Goal: Check status: Check status

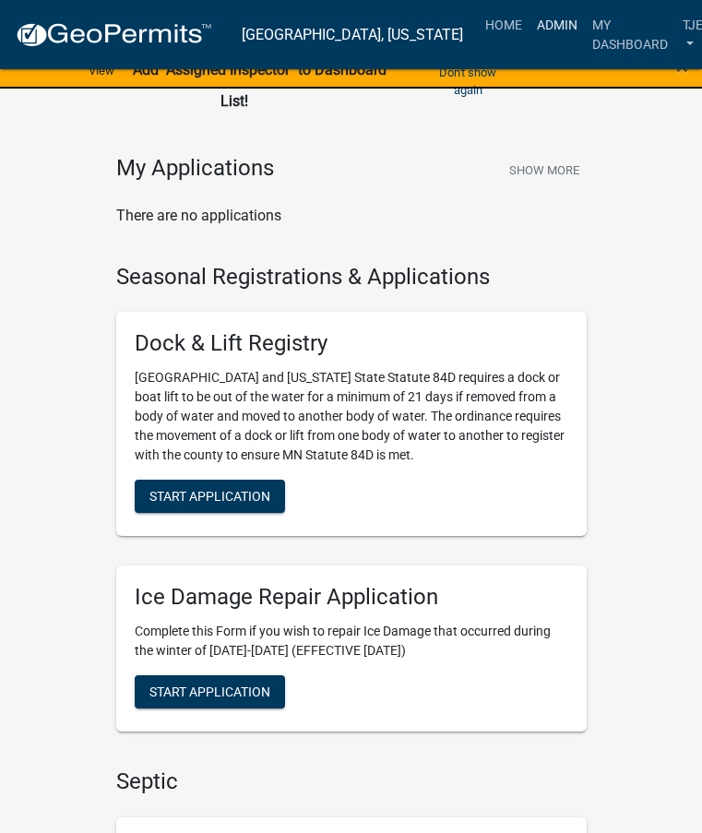
drag, startPoint x: 516, startPoint y: 22, endPoint x: 516, endPoint y: 33, distance: 11.1
click at [529, 22] on link "Admin" at bounding box center [556, 24] width 55 height 35
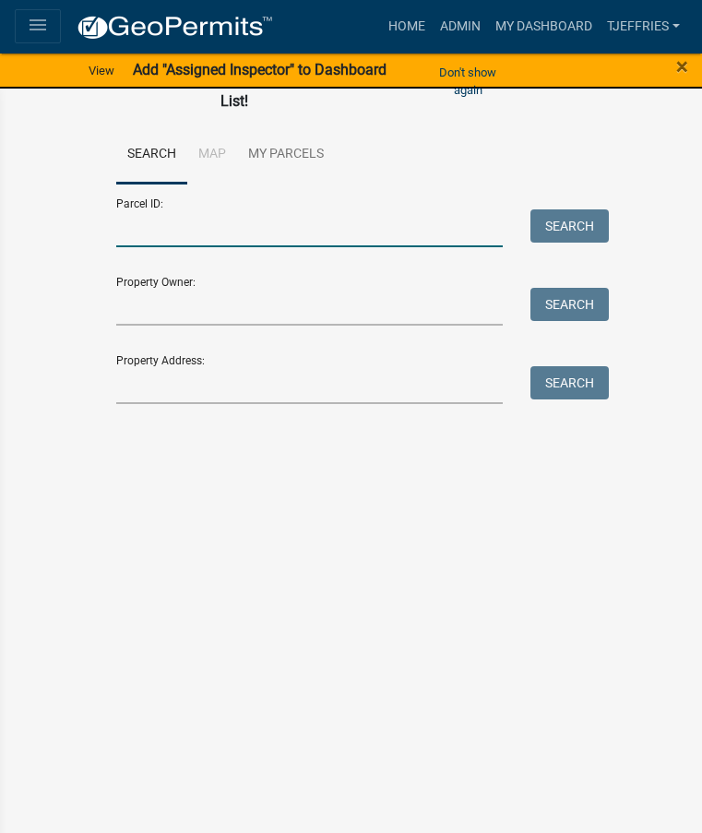
click at [301, 235] on input "Parcel ID:" at bounding box center [309, 228] width 387 height 38
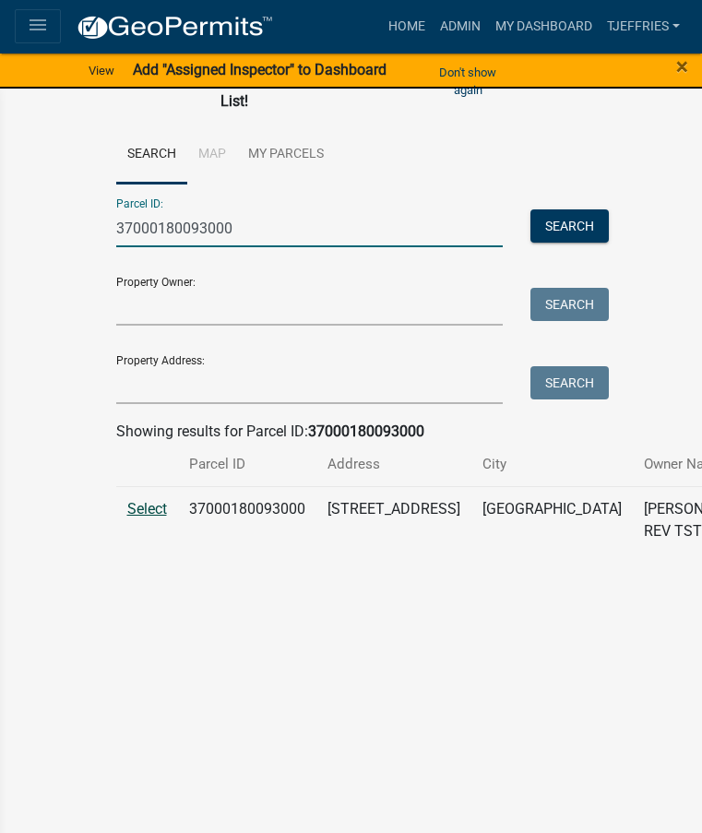
type input "37000180093000"
click at [167, 503] on span "Select" at bounding box center [147, 509] width 40 height 18
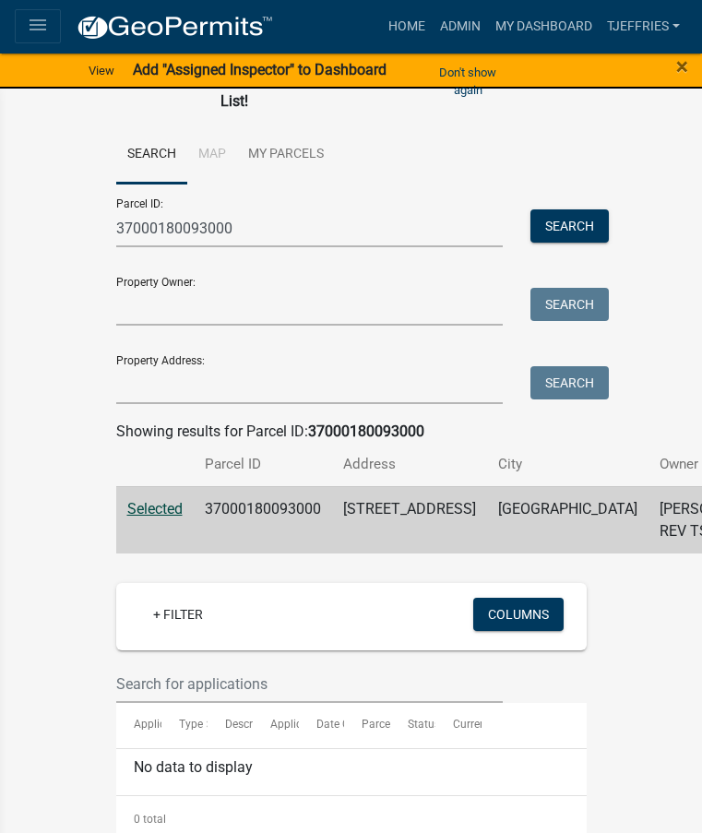
scroll to position [46, 0]
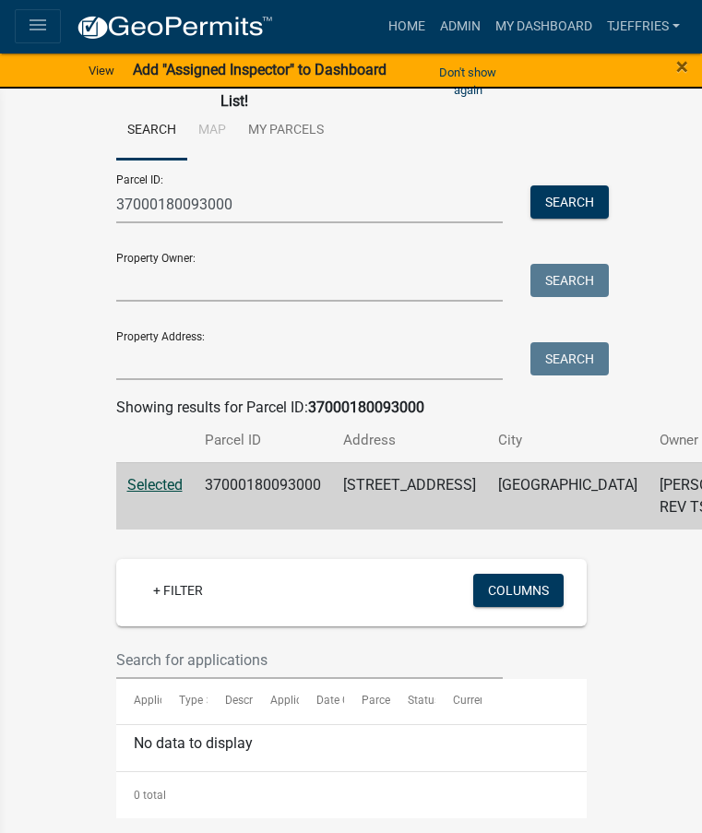
click at [183, 476] on span "Selected" at bounding box center [154, 485] width 55 height 18
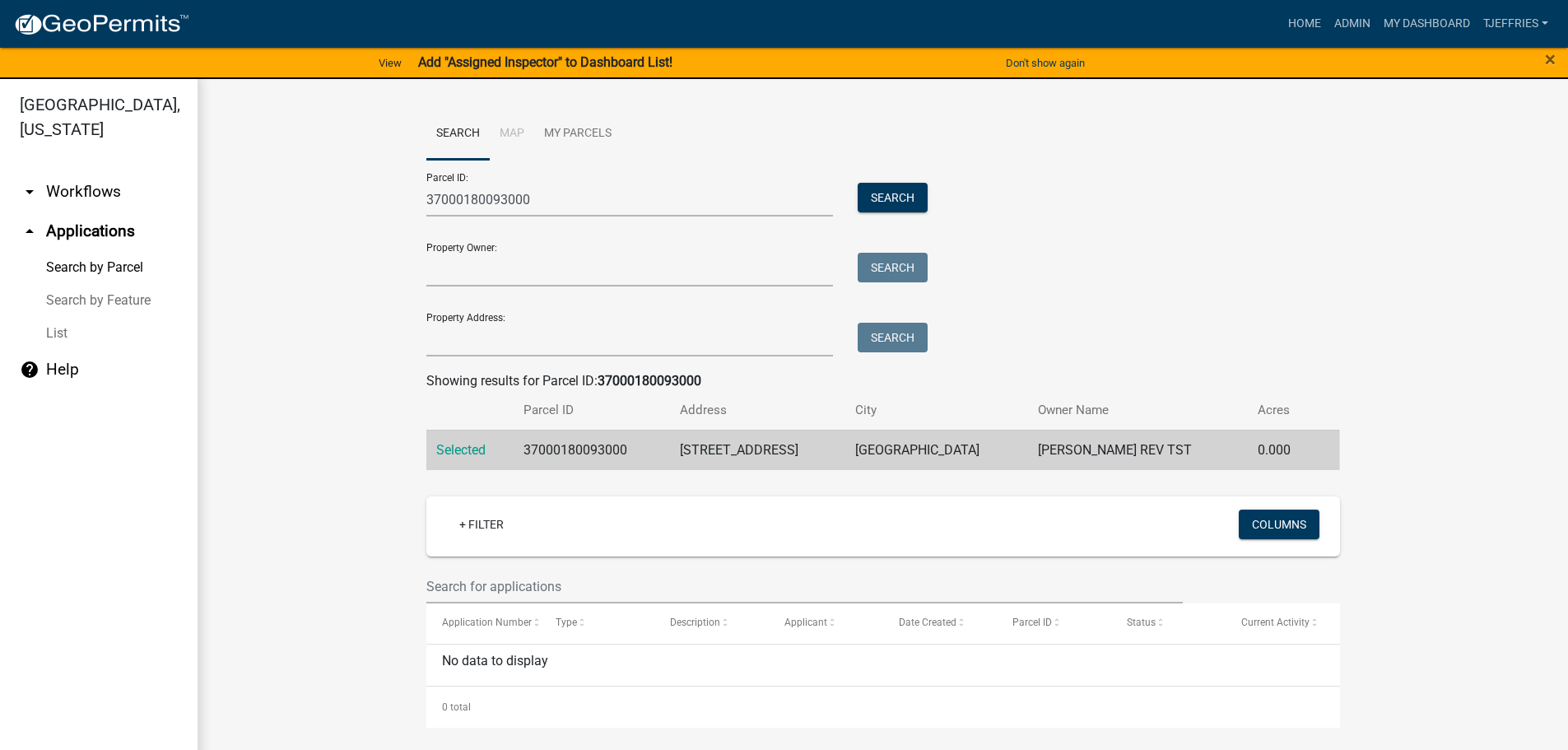
scroll to position [0, 0]
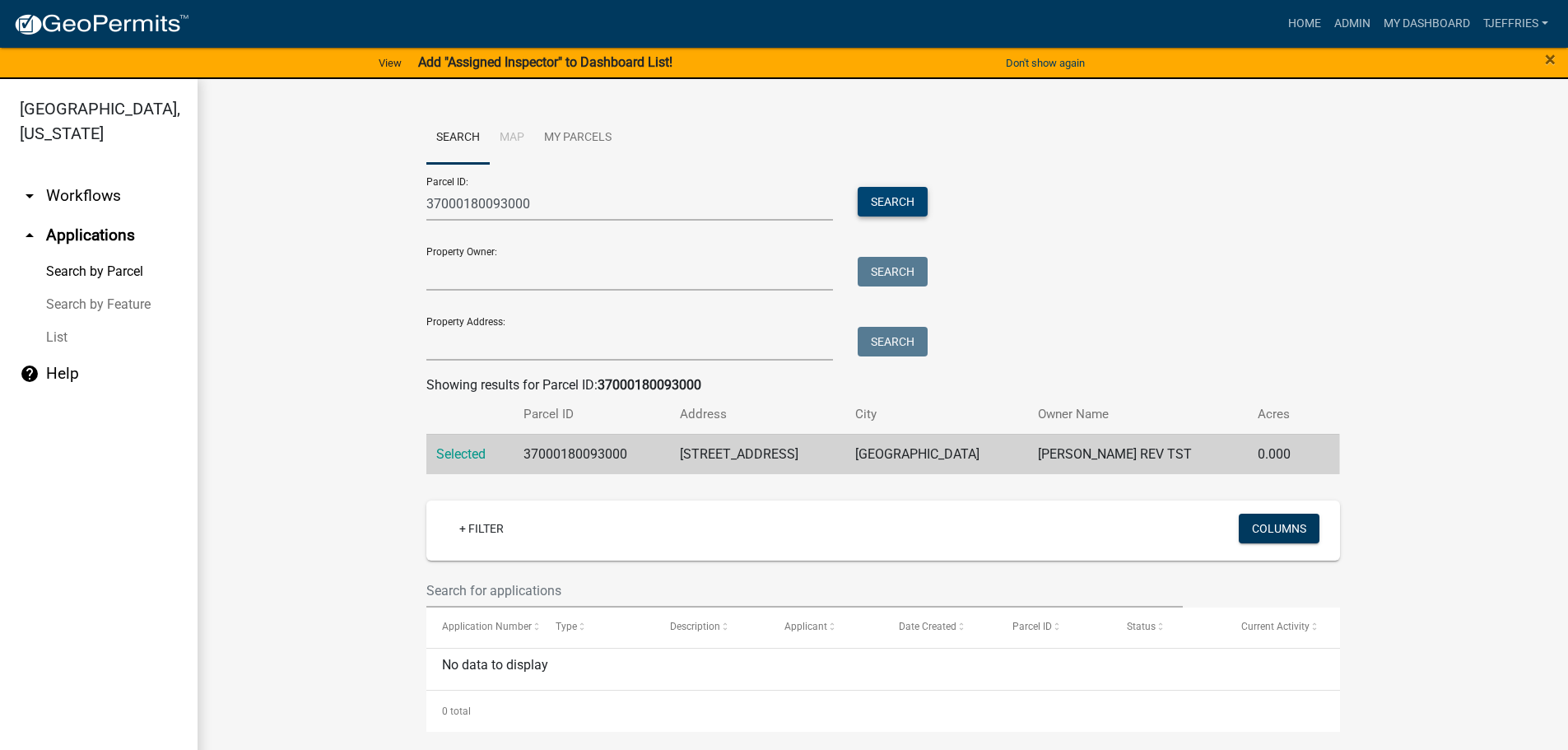
click at [638, 208] on button "Search" at bounding box center [892, 201] width 70 height 29
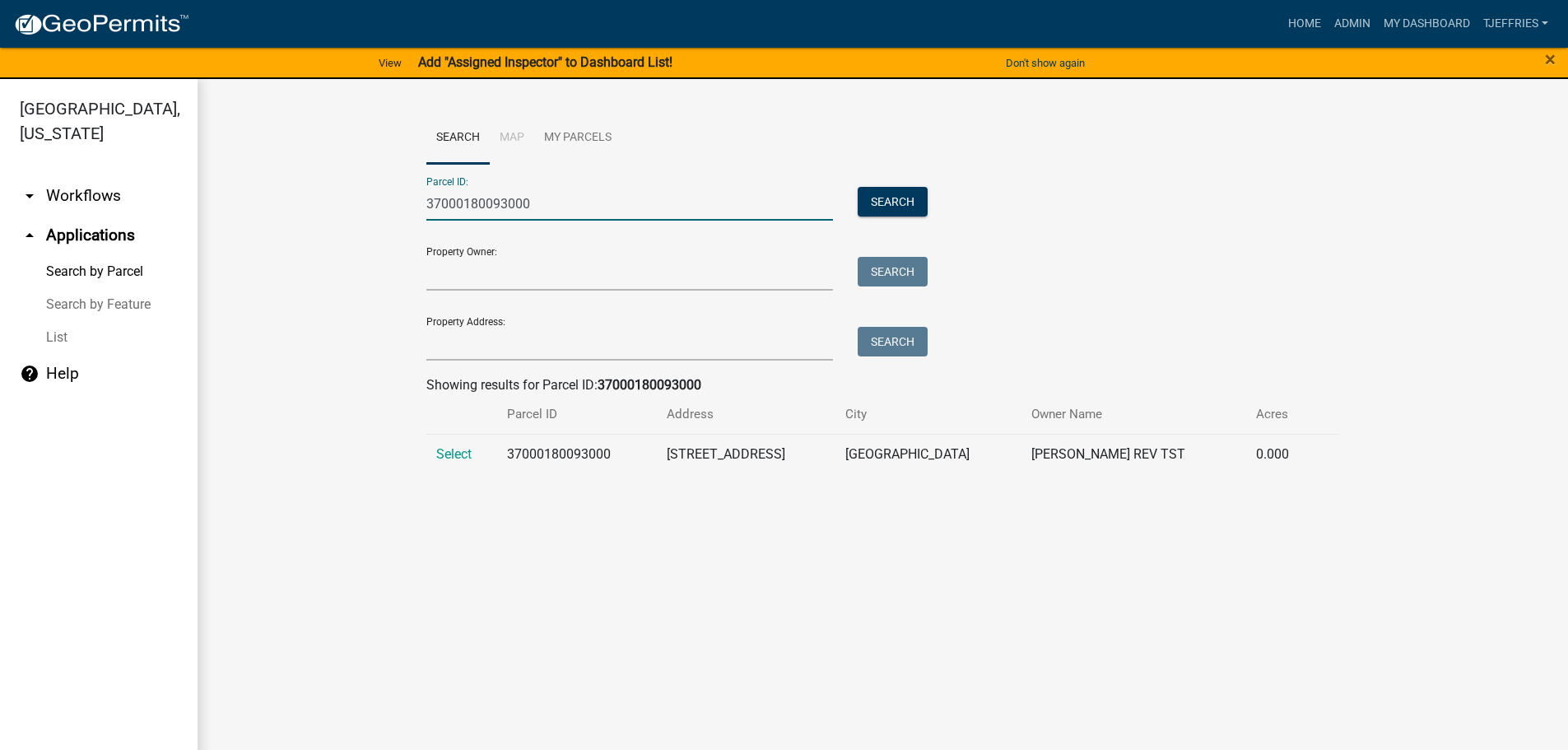
drag, startPoint x: 274, startPoint y: 183, endPoint x: 216, endPoint y: 181, distance: 58.0
click at [216, 183] on div "Search Map My Parcels Parcel ID: 37000180093000 Search Property Owner: Search P…" at bounding box center [883, 300] width 1371 height 441
type input "24000260213000"
click at [457, 457] on span "Select" at bounding box center [454, 454] width 36 height 16
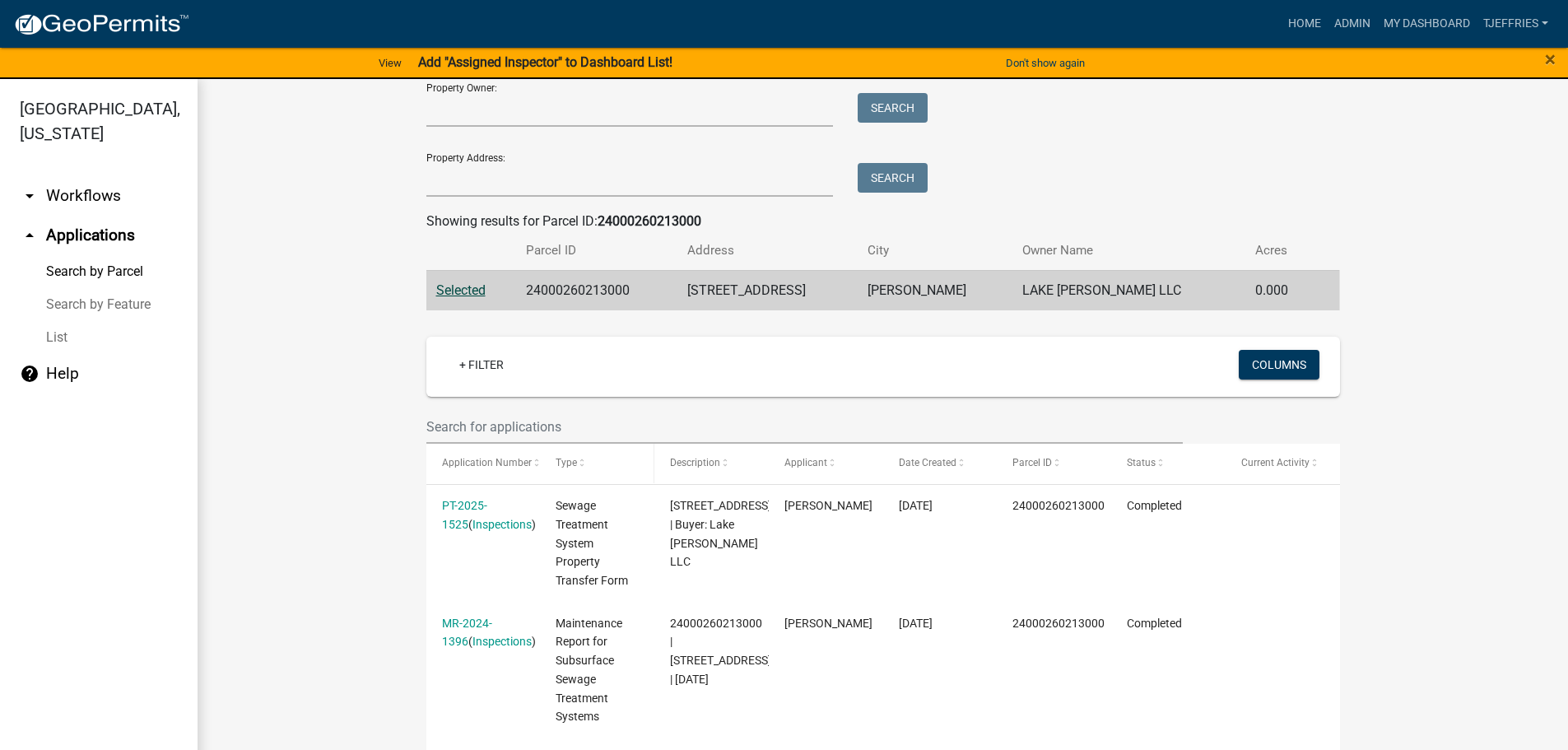
scroll to position [164, 0]
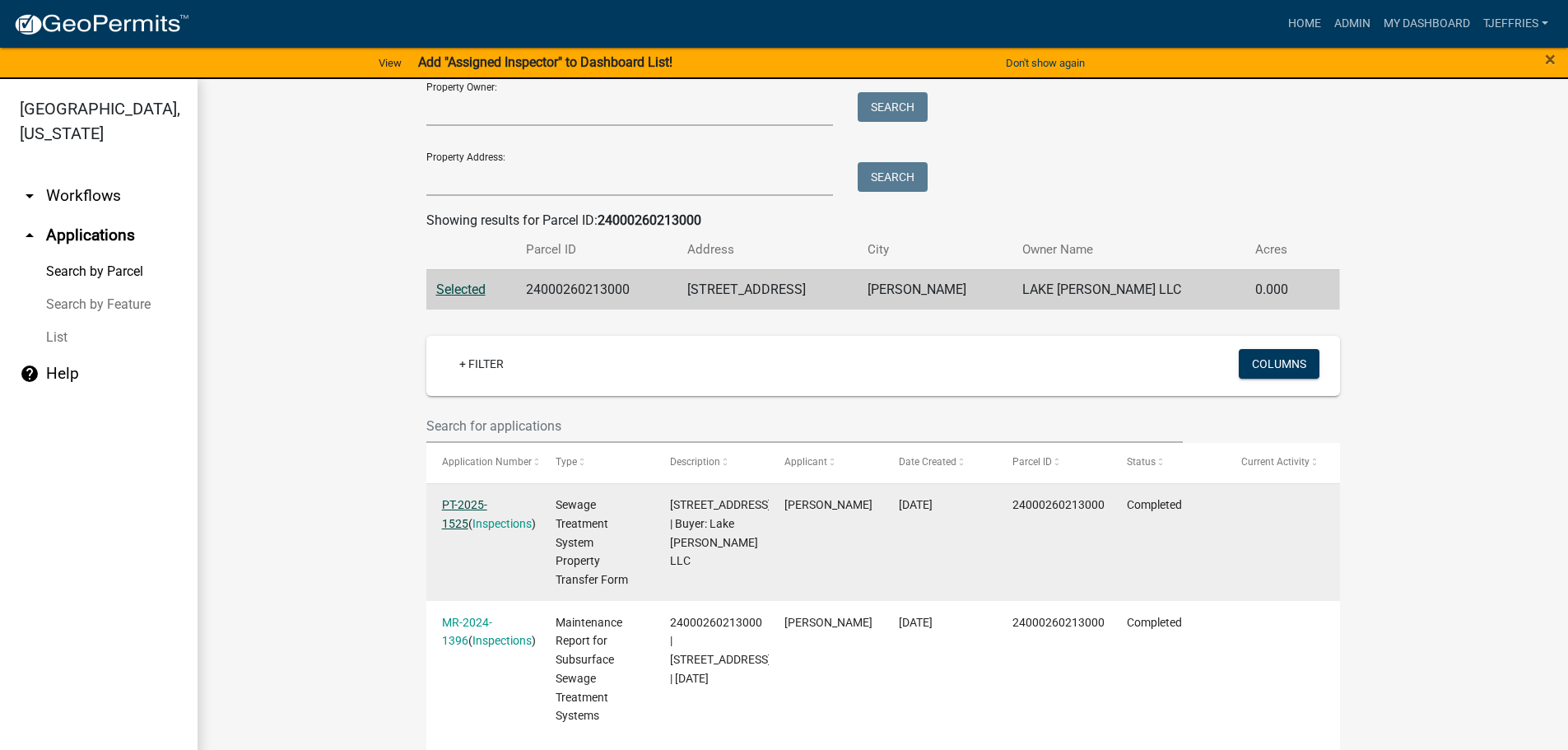
click at [461, 506] on link "PT-2025-1525" at bounding box center [464, 514] width 46 height 32
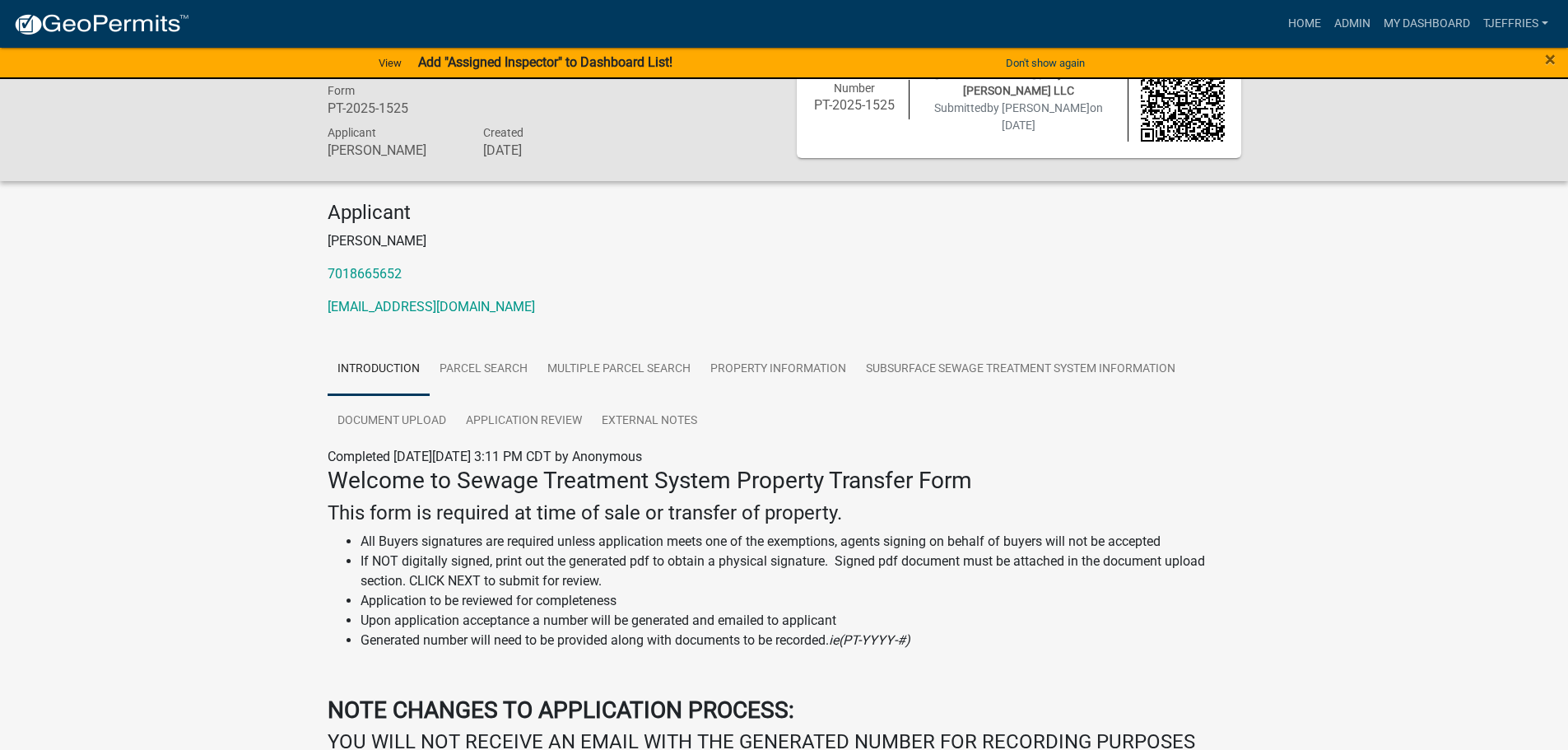
scroll to position [82, 0]
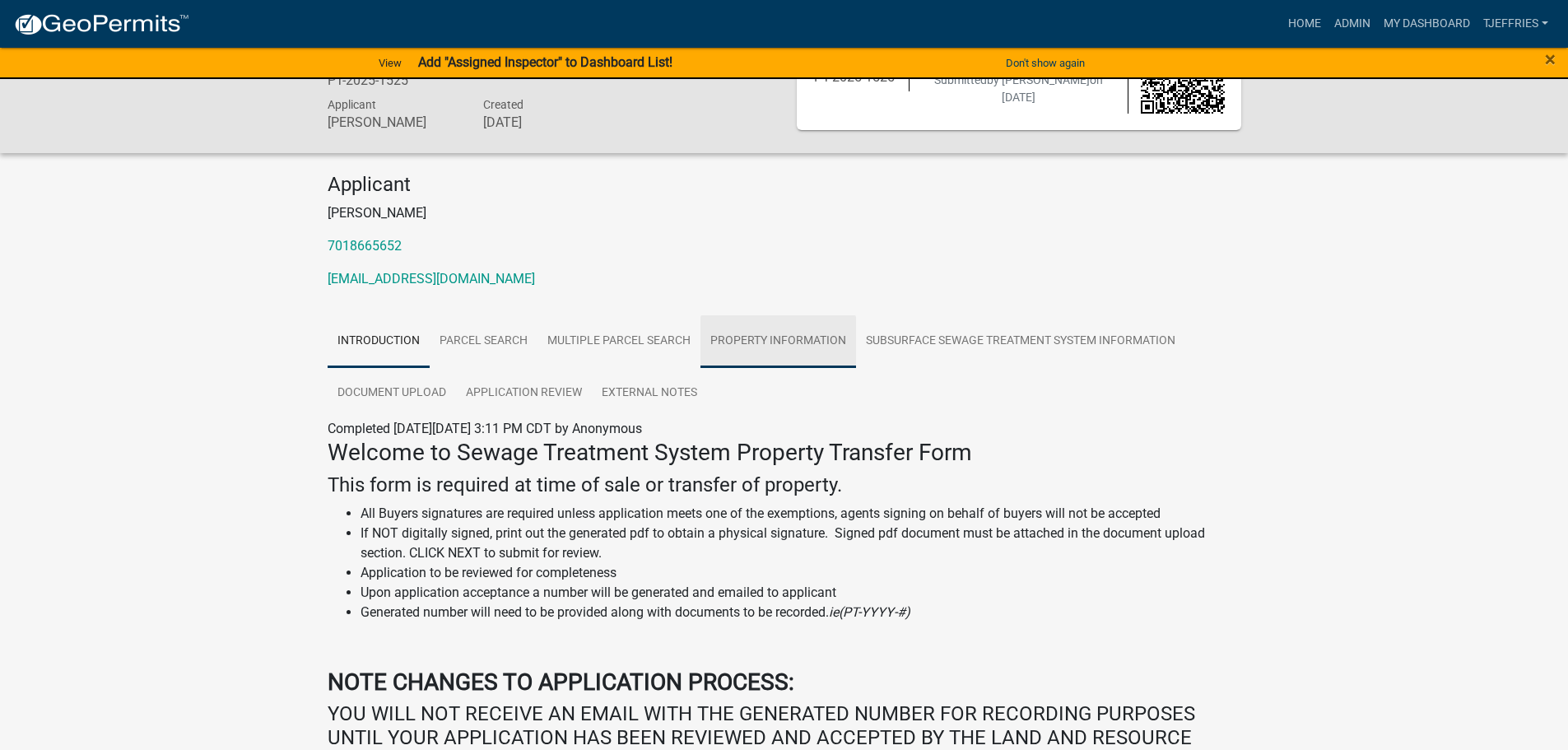
click at [638, 345] on link "Property Information" at bounding box center [778, 341] width 155 height 53
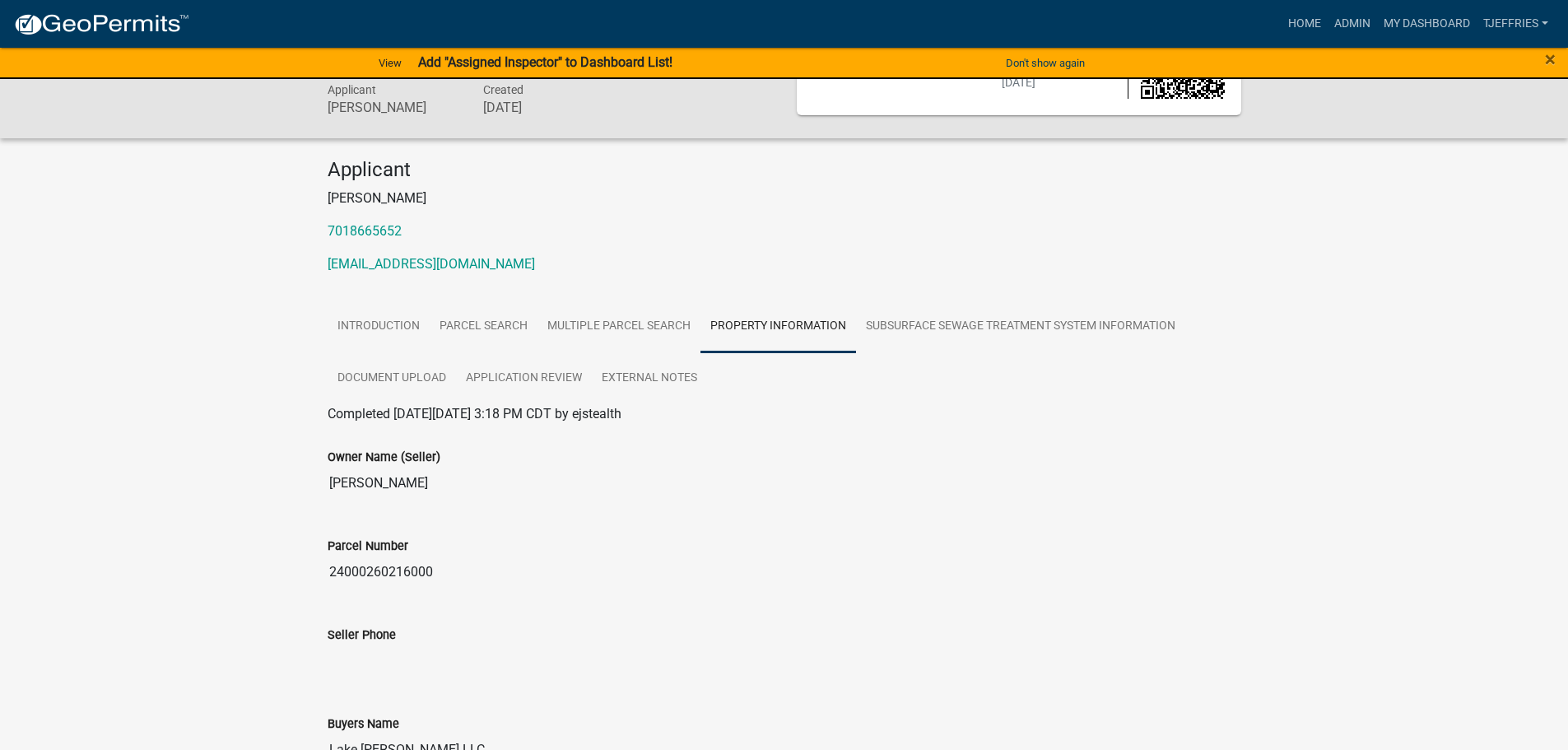
scroll to position [0, 0]
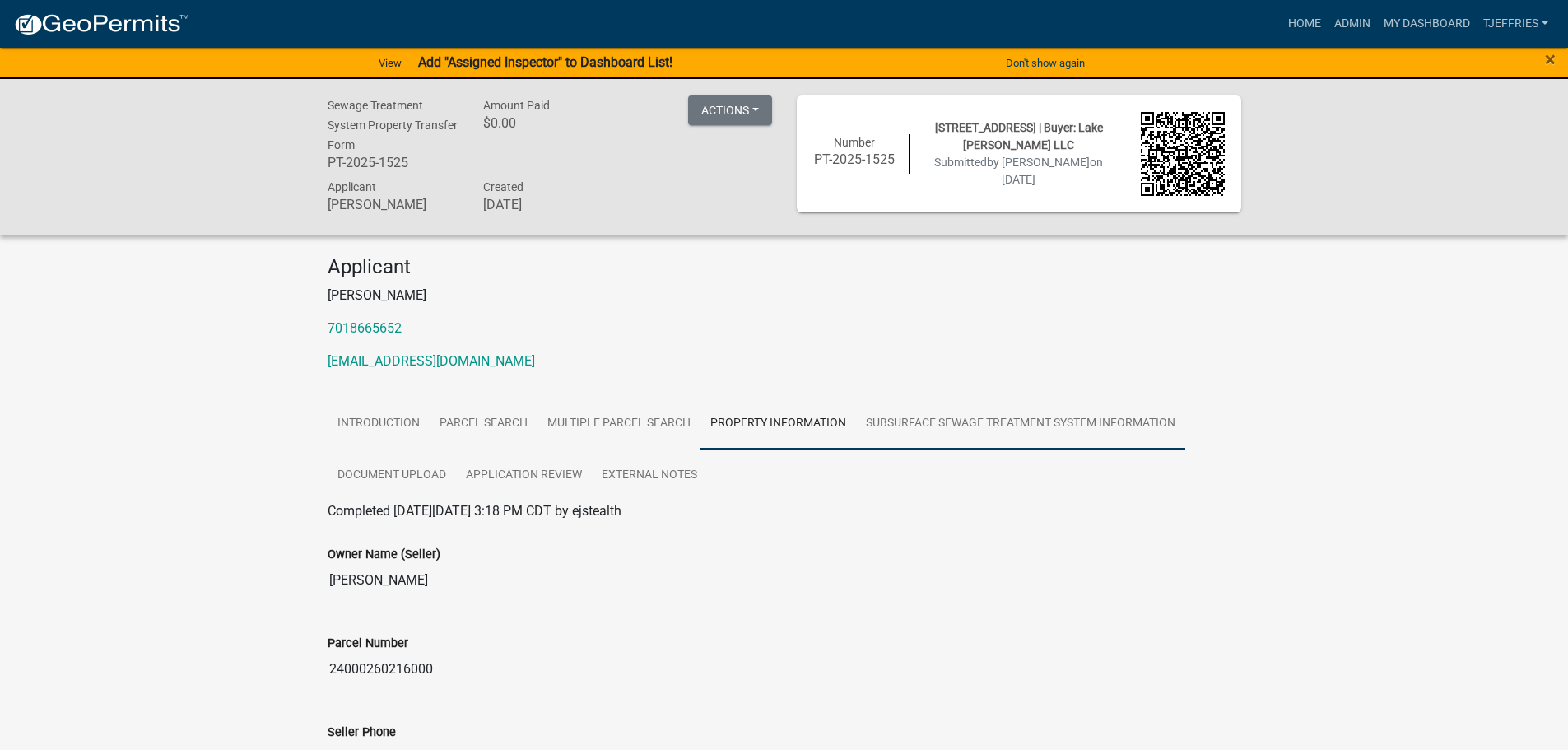
click at [638, 429] on link "Subsurface Sewage Treatment System Information" at bounding box center [1020, 423] width 329 height 53
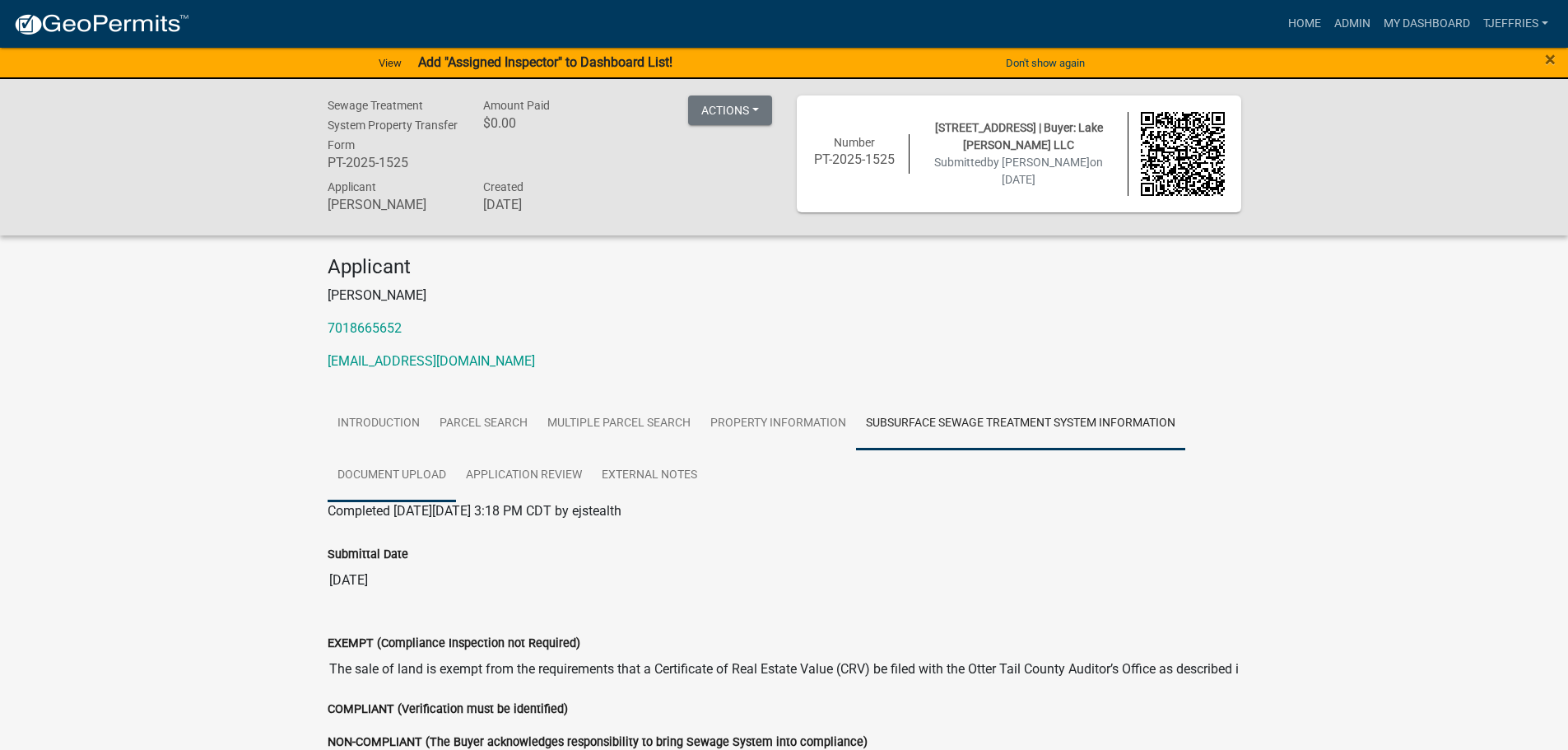
click at [381, 475] on link "Document Upload" at bounding box center [392, 476] width 129 height 53
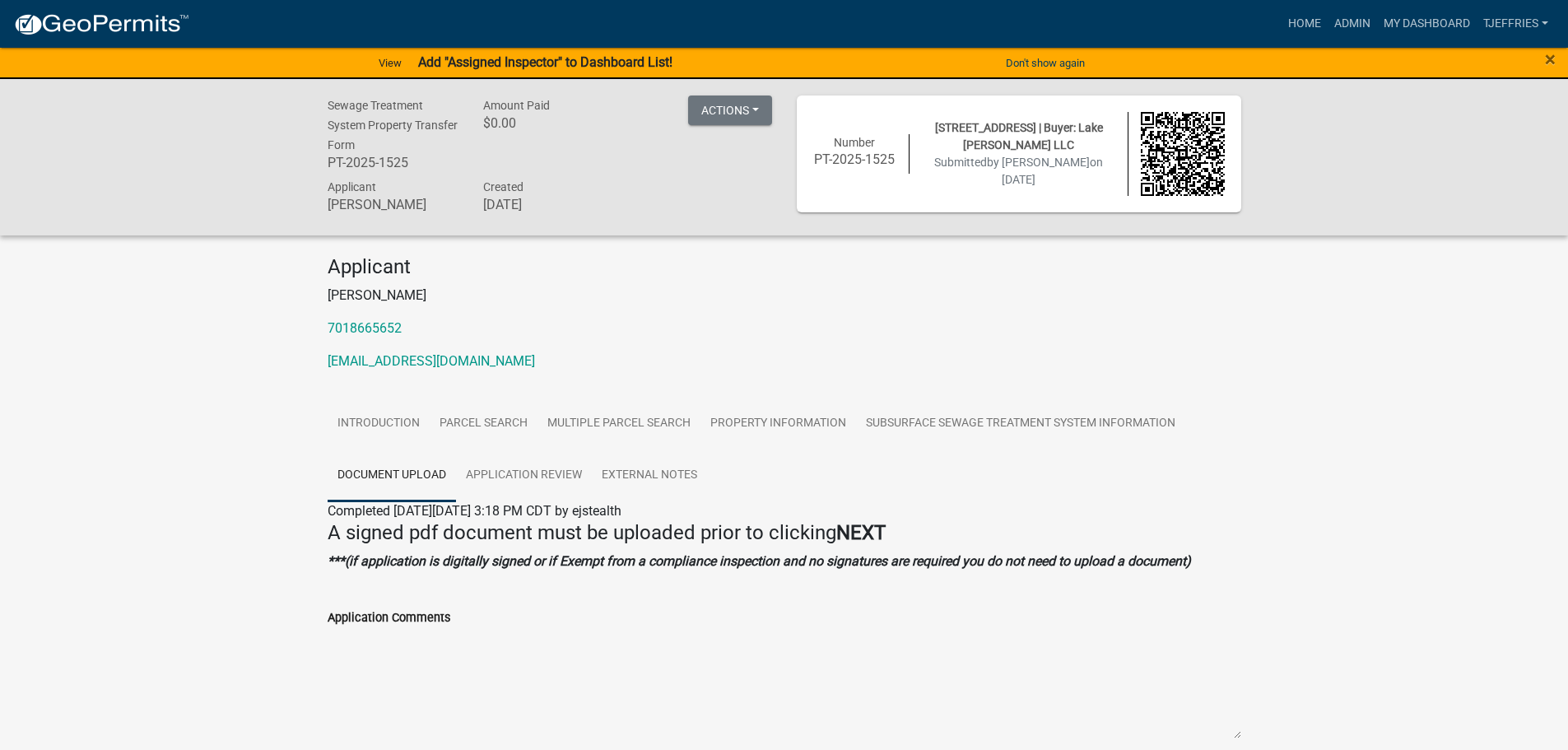
scroll to position [159, 0]
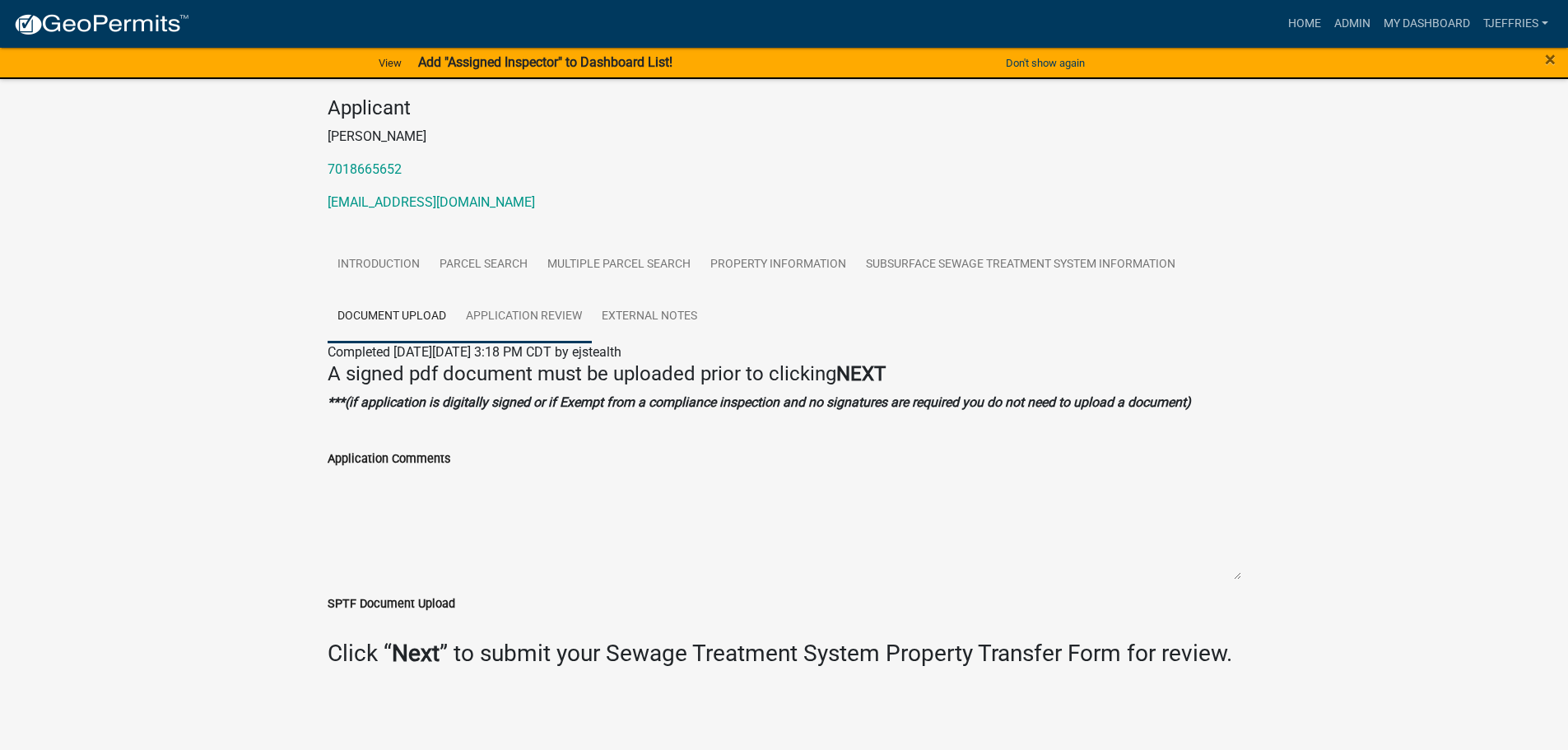
click at [490, 314] on link "Application Review" at bounding box center [524, 317] width 136 height 53
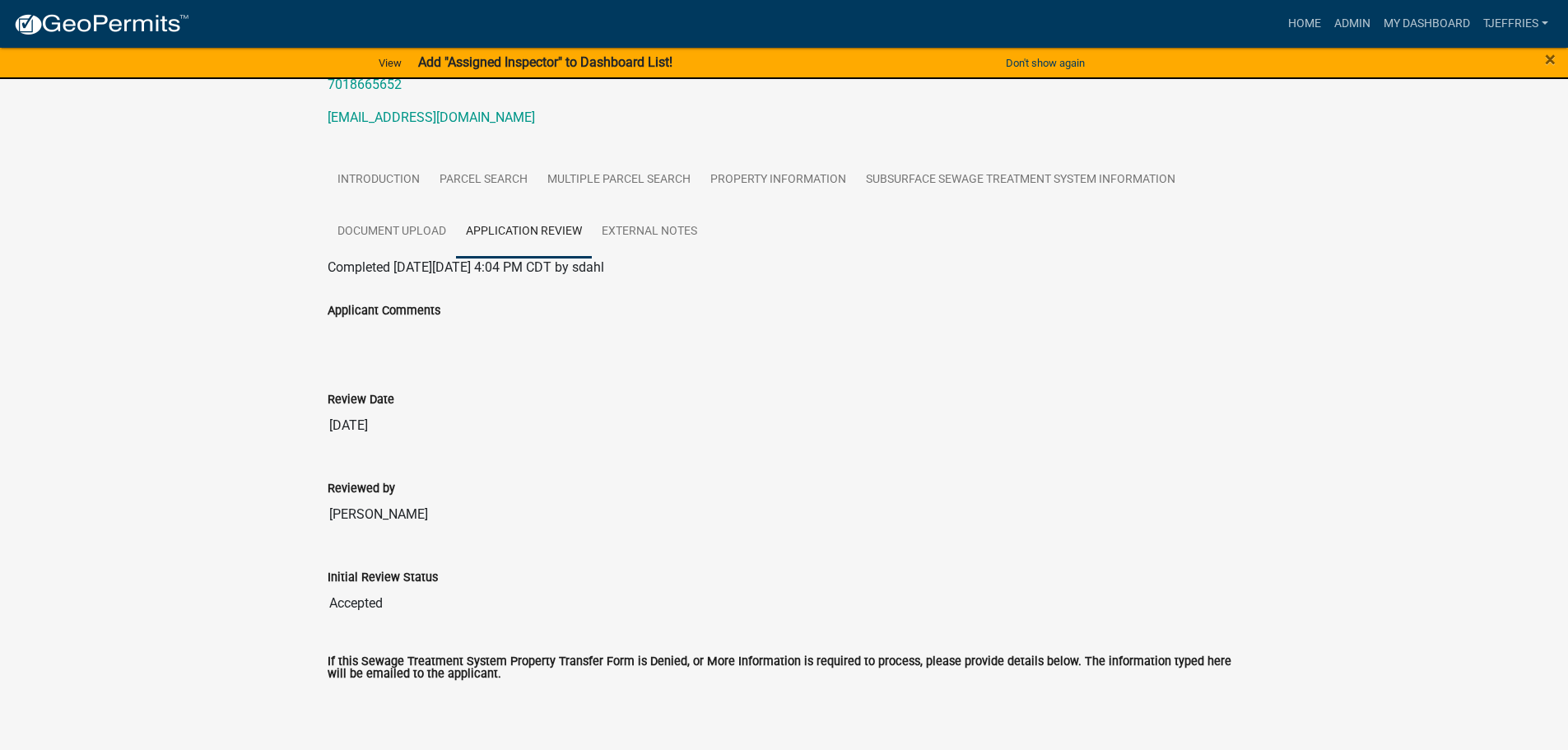
scroll to position [0, 0]
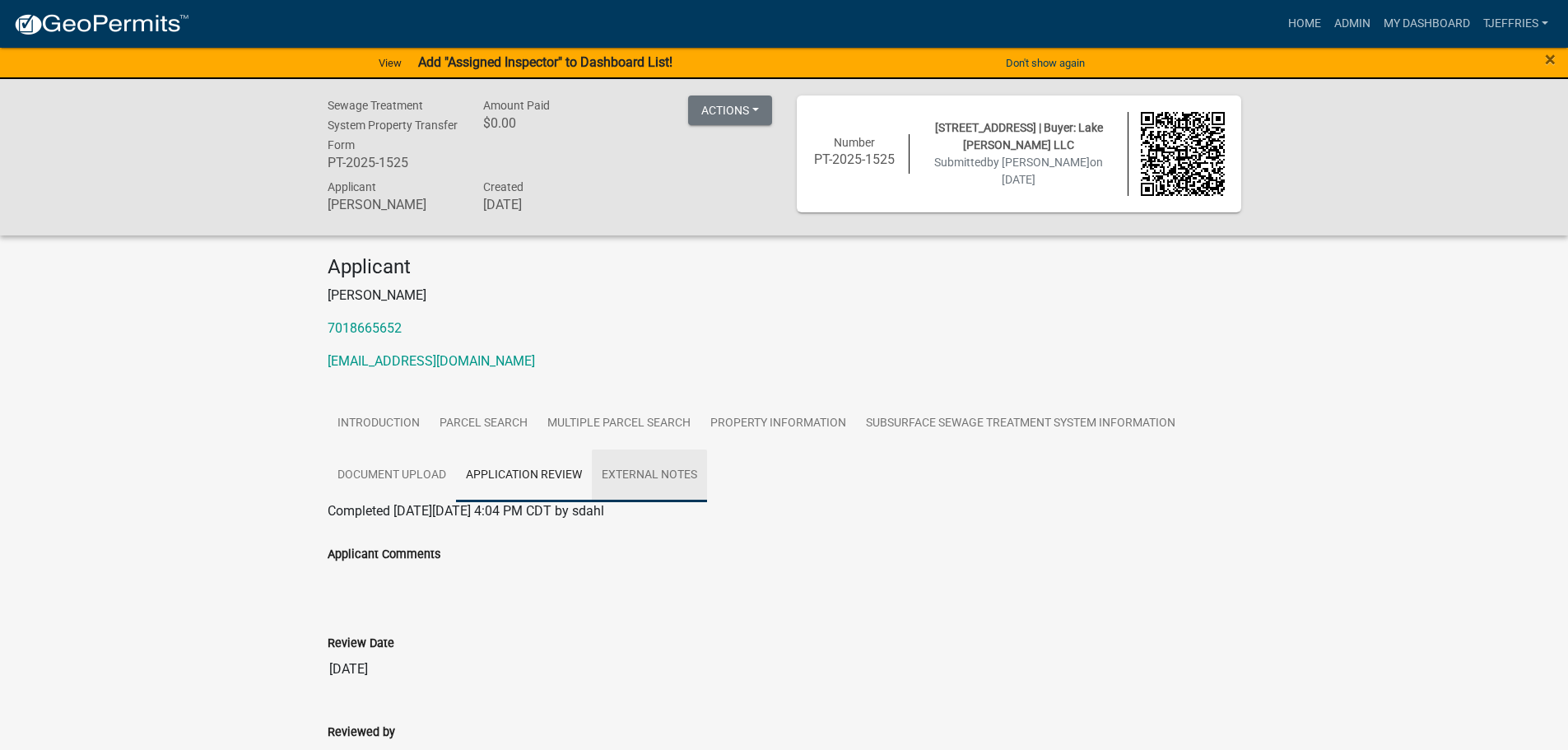
click at [638, 479] on link "External Notes" at bounding box center [649, 476] width 115 height 53
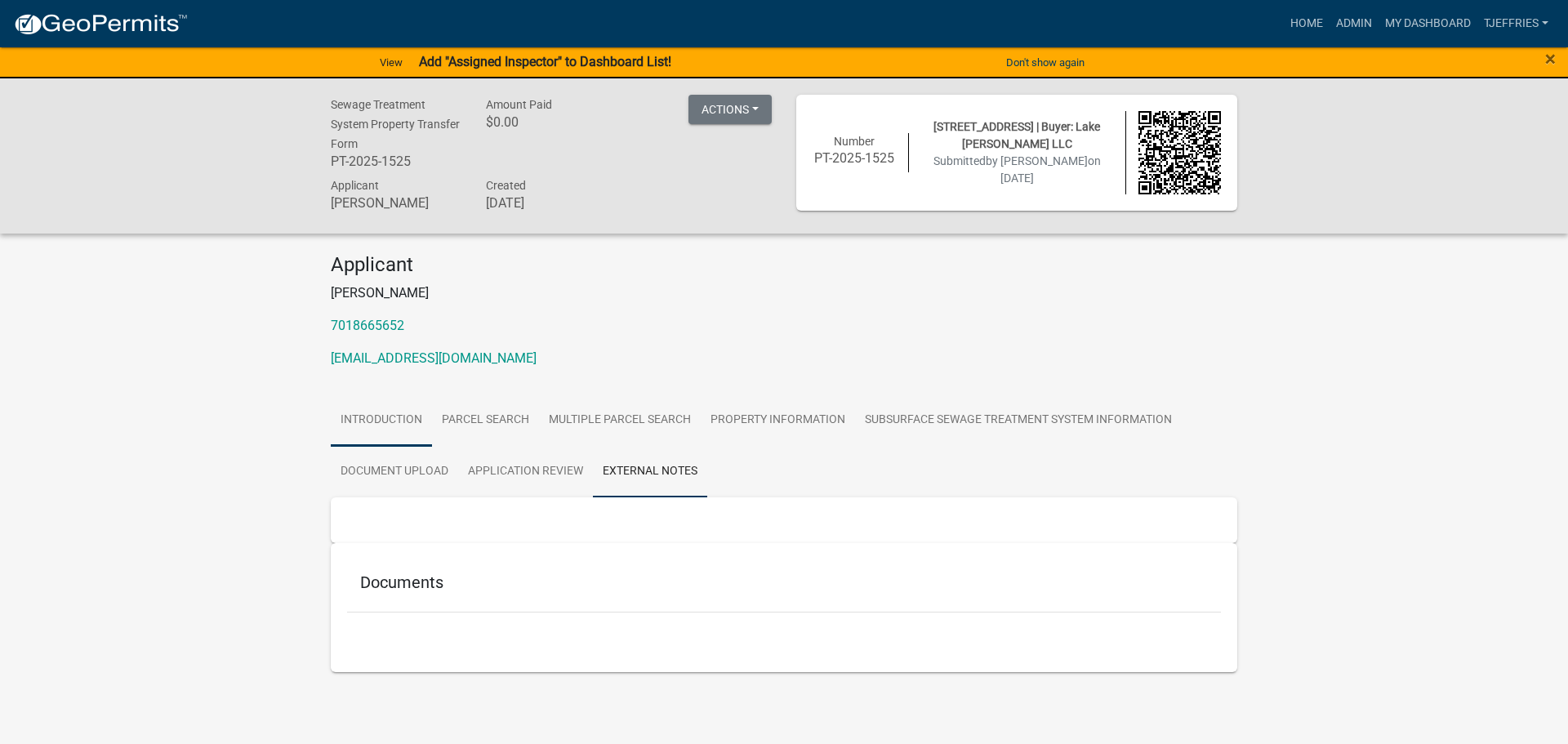
click at [398, 418] on link "Introduction" at bounding box center [382, 420] width 101 height 52
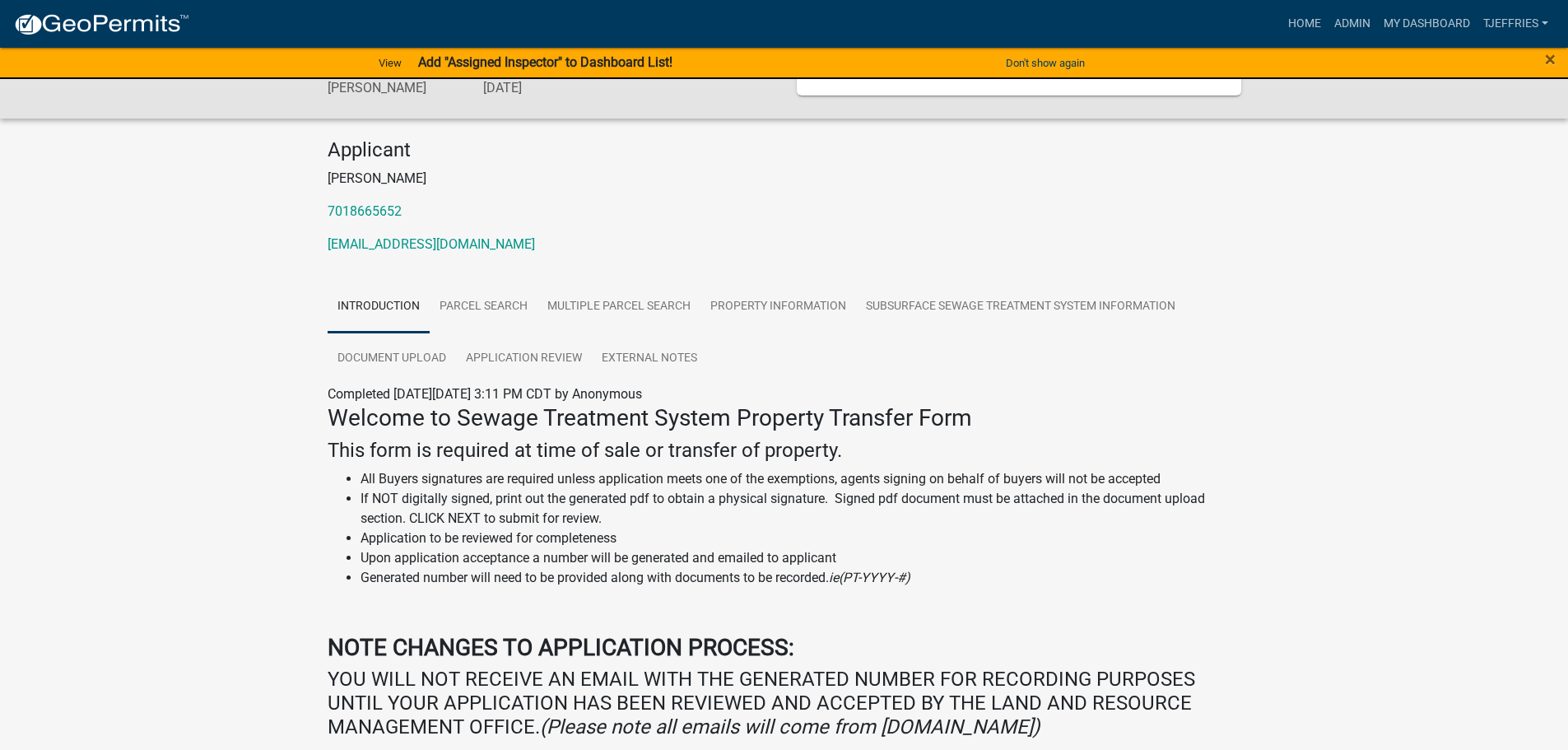
scroll to position [101, 0]
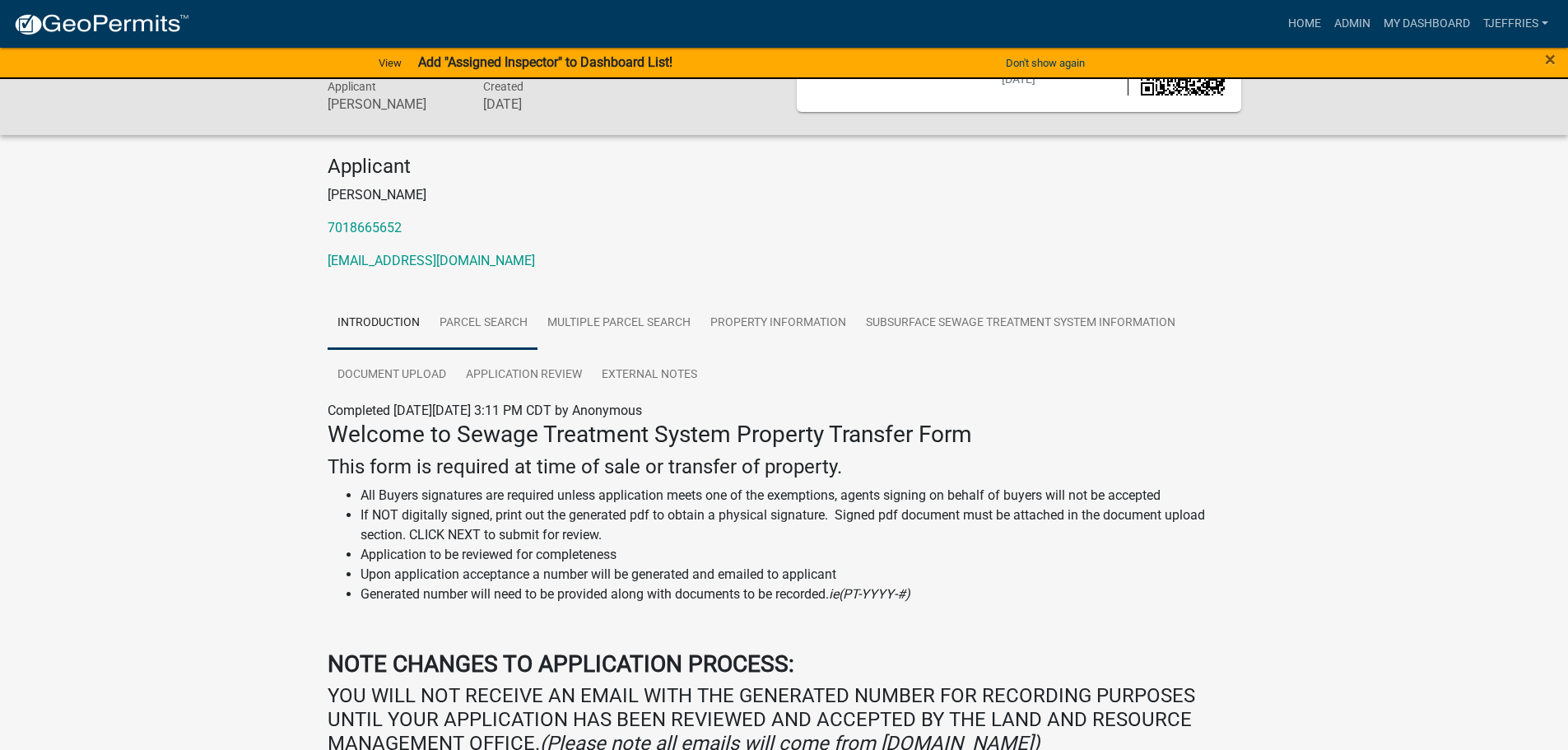
click at [482, 317] on link "Parcel search" at bounding box center [483, 323] width 108 height 53
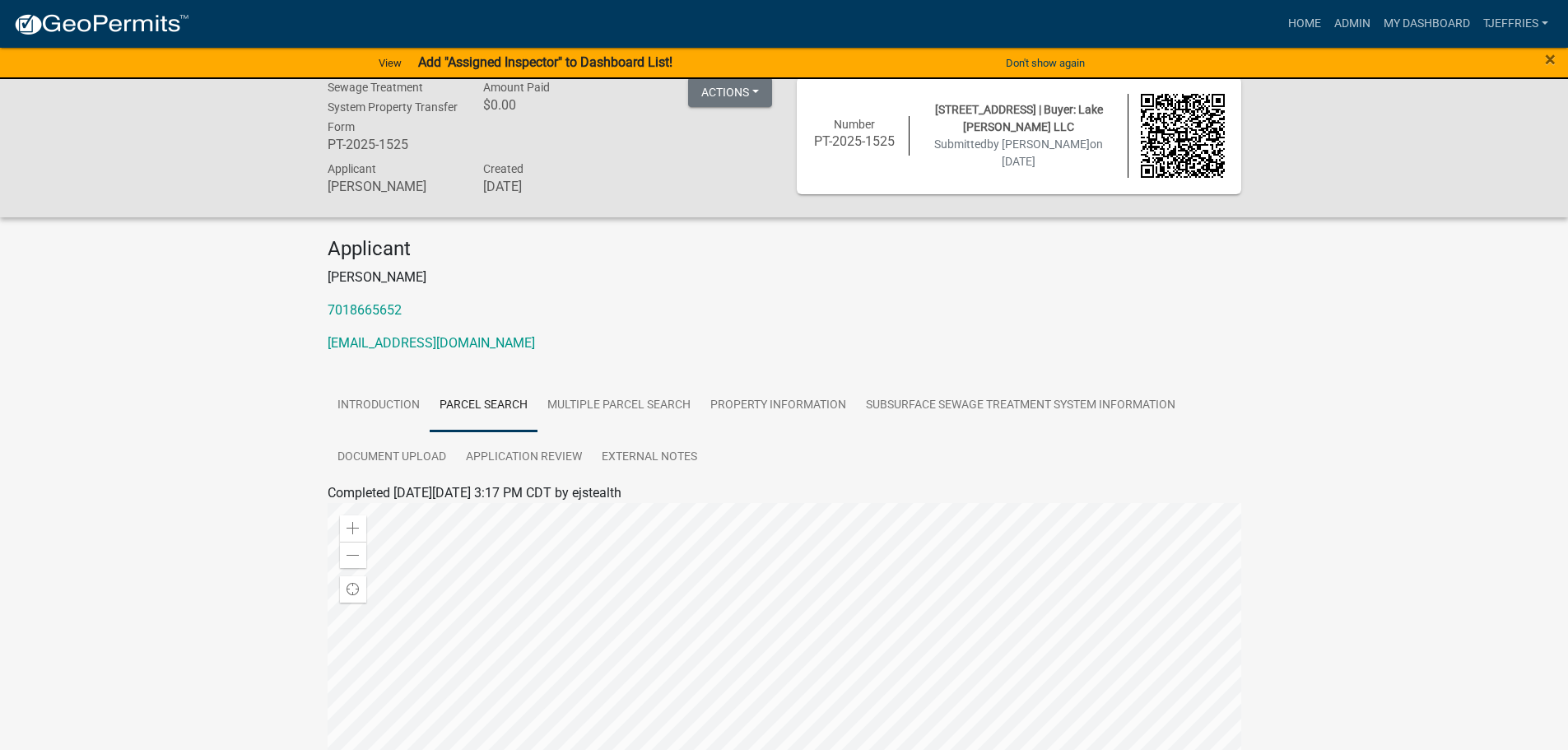
scroll to position [0, 0]
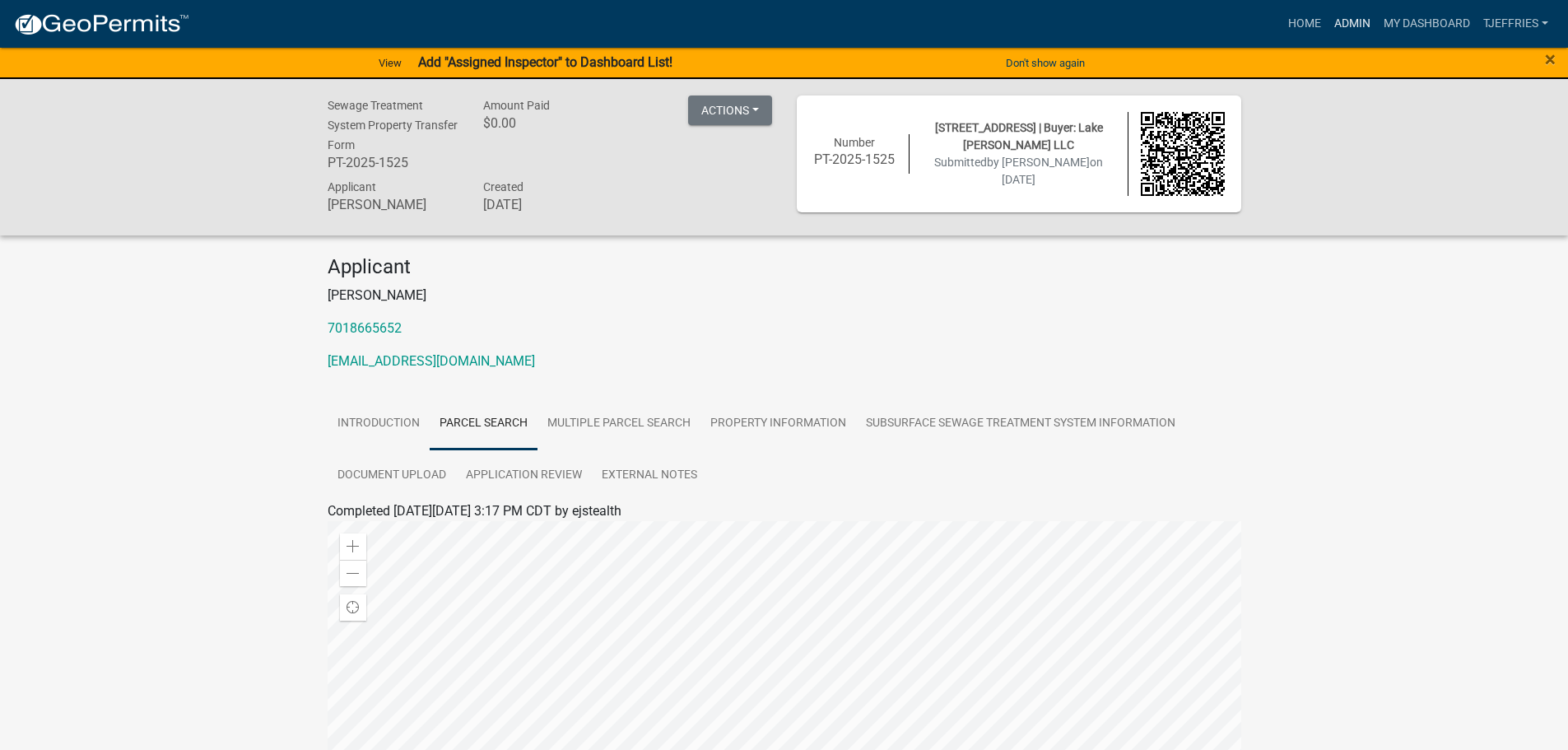
click at [638, 21] on link "Admin" at bounding box center [1352, 23] width 49 height 31
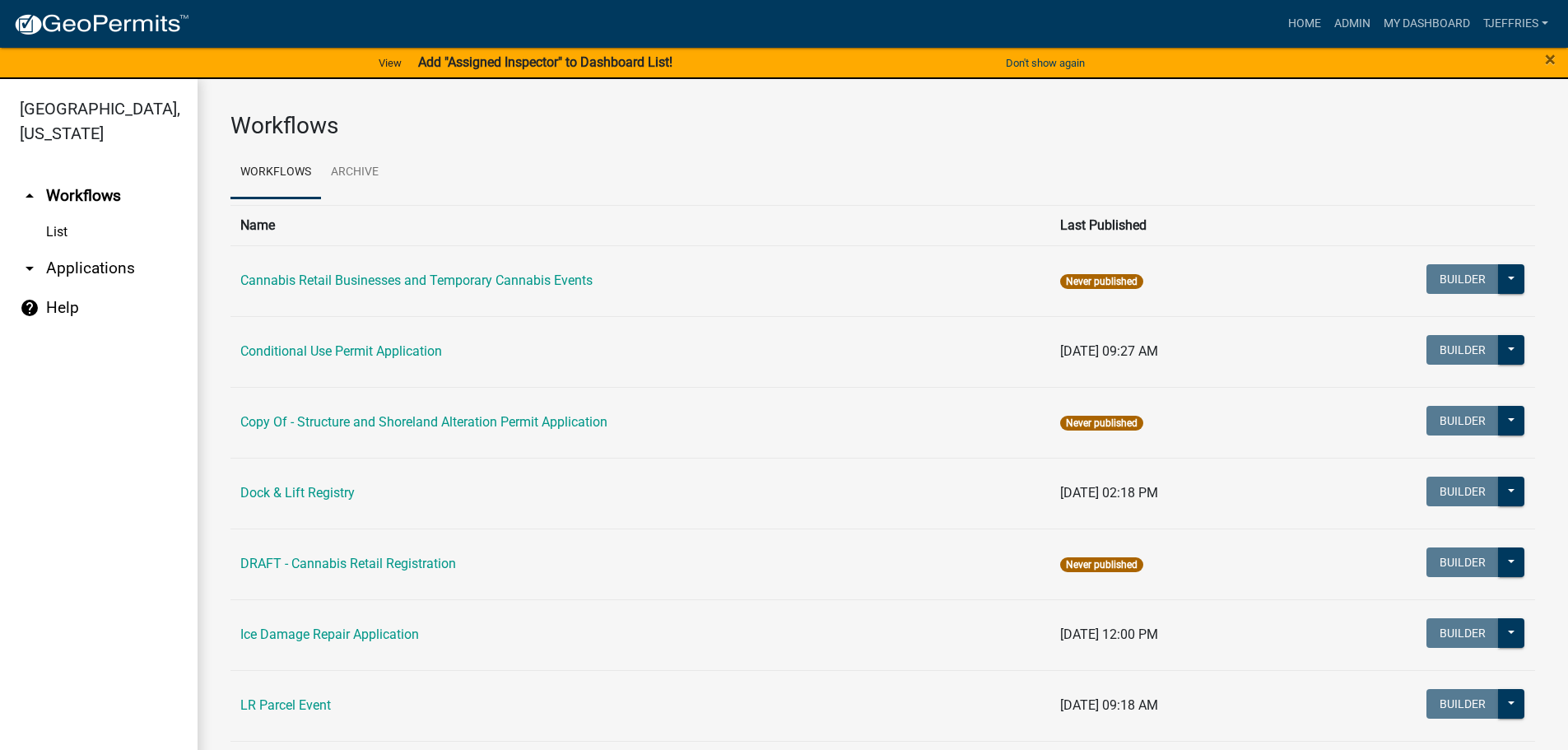
click at [78, 269] on link "arrow_drop_down Applications" at bounding box center [98, 269] width 197 height 39
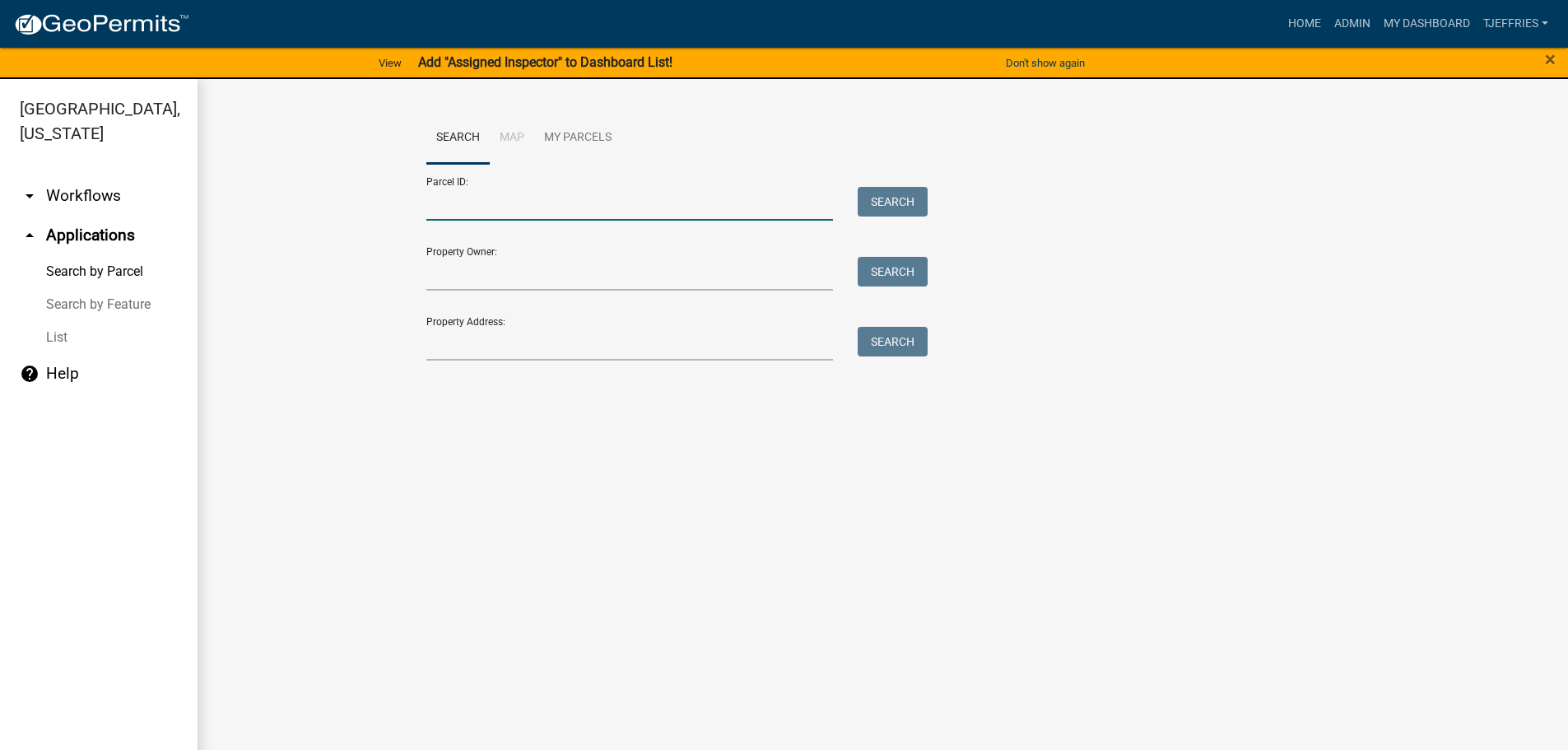
click at [474, 207] on input "Parcel ID:" at bounding box center [630, 204] width 408 height 34
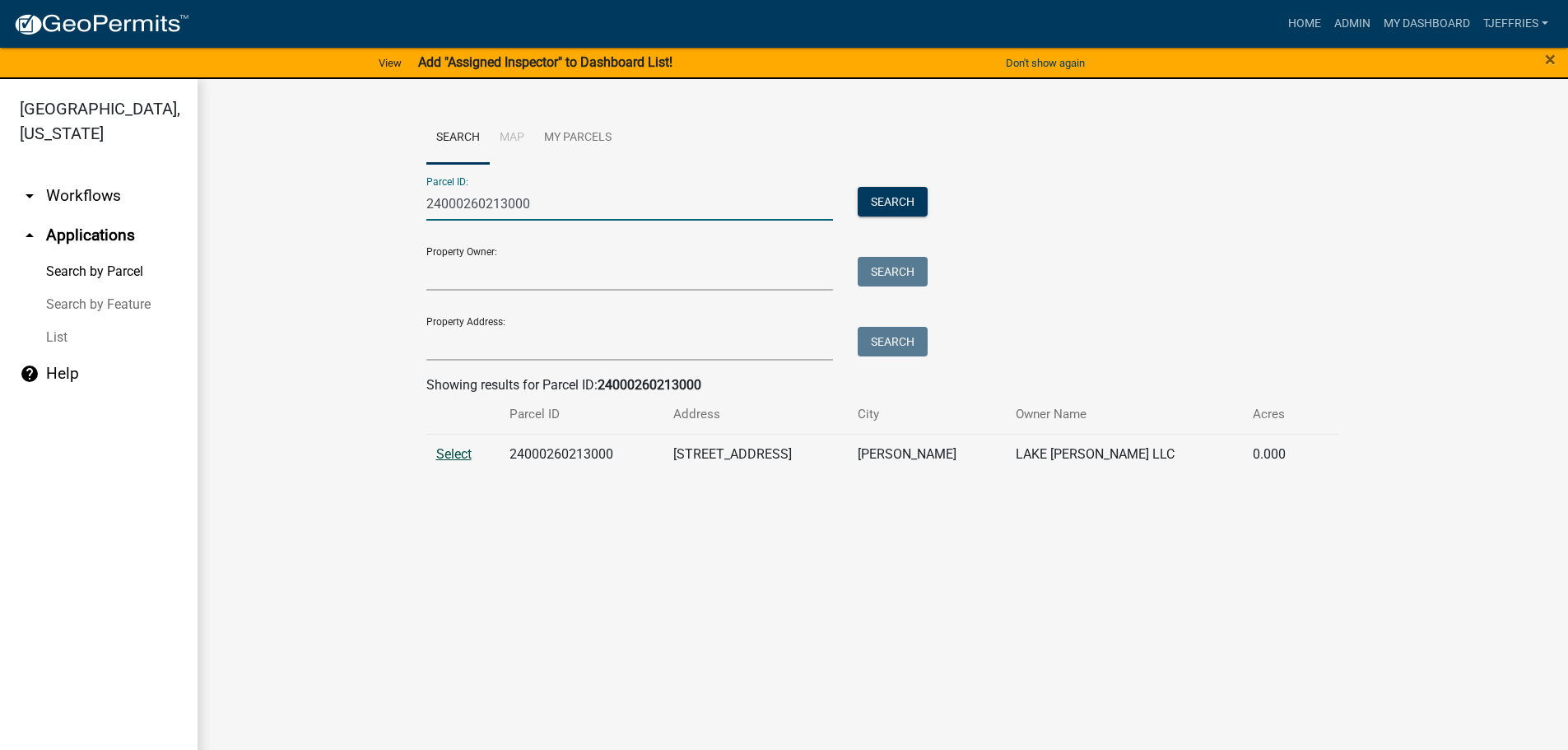
type input "24000260213000"
click at [459, 456] on span "Select" at bounding box center [454, 454] width 36 height 16
